Goal: Information Seeking & Learning: Learn about a topic

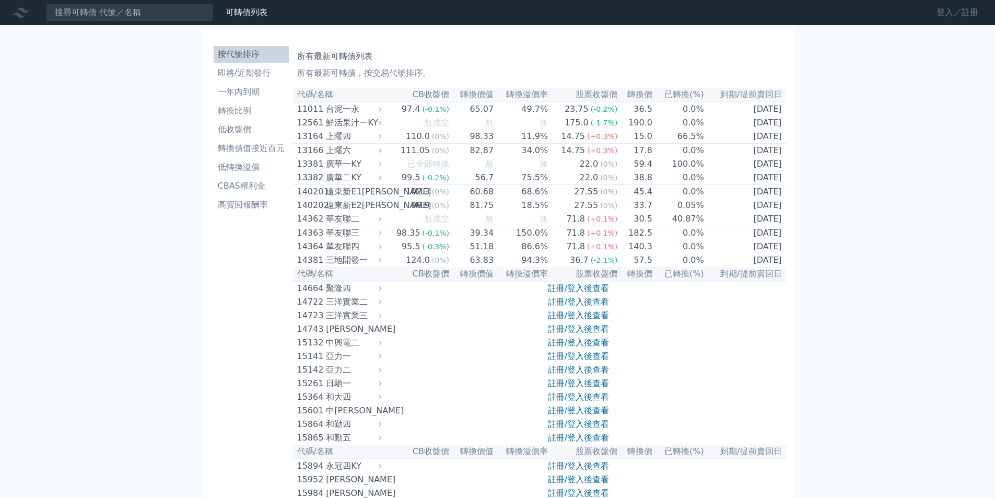
click at [951, 18] on link "登入／註冊" at bounding box center [957, 12] width 58 height 17
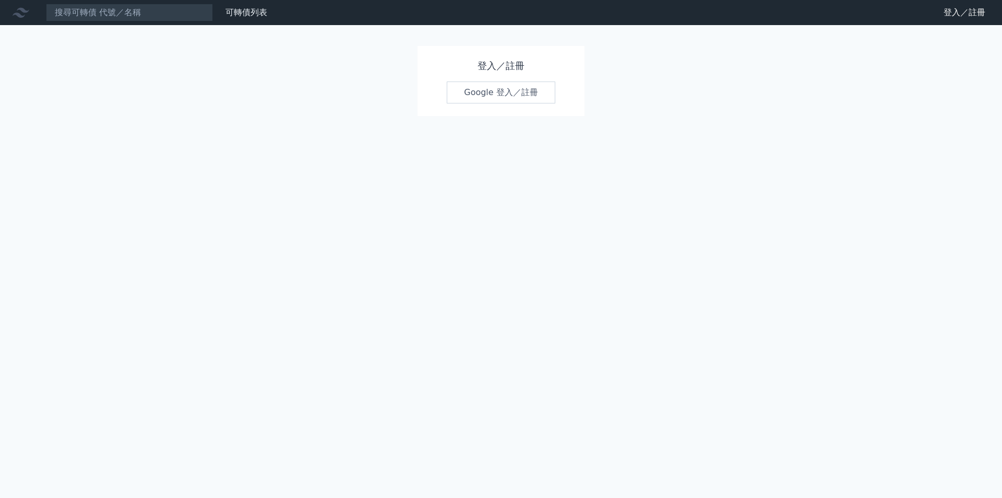
click at [491, 95] on link "Google 登入／註冊" at bounding box center [501, 92] width 109 height 22
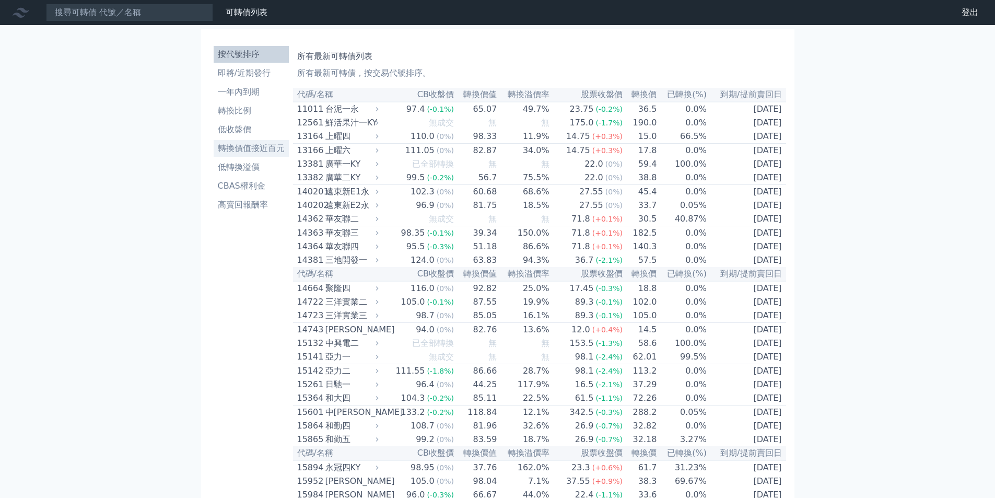
click at [251, 150] on li "轉換價值接近百元" at bounding box center [251, 148] width 75 height 13
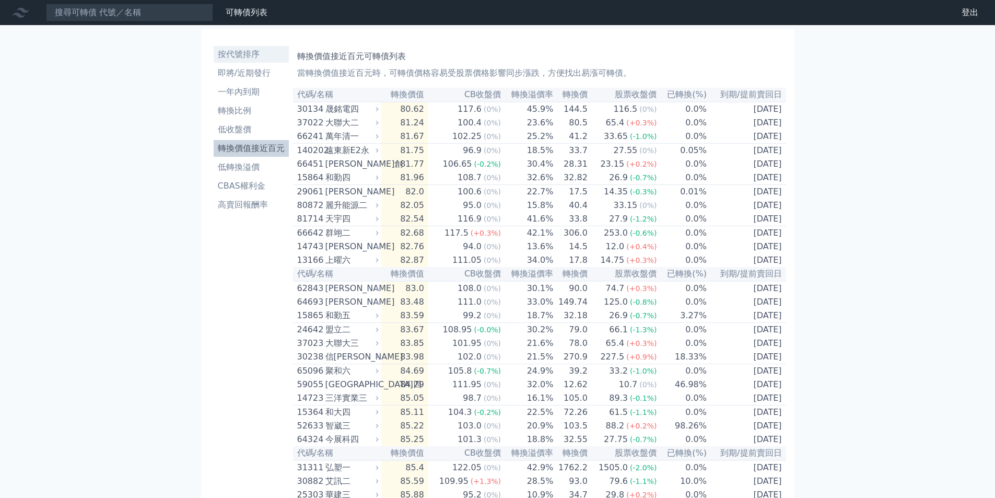
click at [234, 58] on li "按代號排序" at bounding box center [251, 54] width 75 height 13
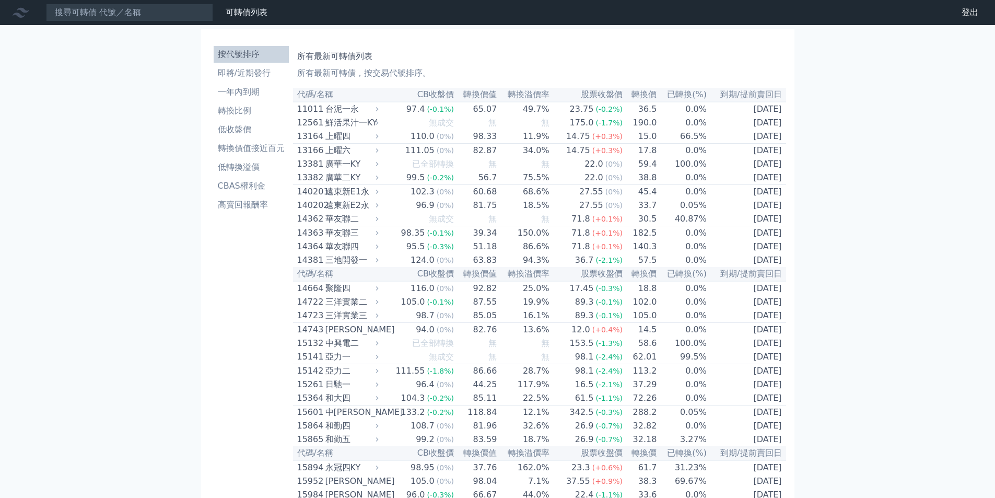
click at [243, 144] on li "轉換價值接近百元" at bounding box center [251, 148] width 75 height 13
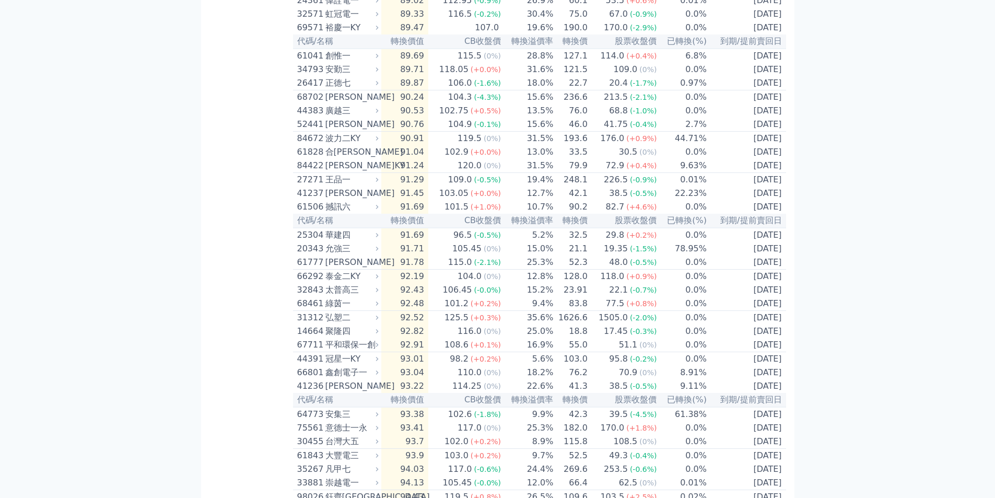
scroll to position [665, 0]
